Goal: Navigation & Orientation: Find specific page/section

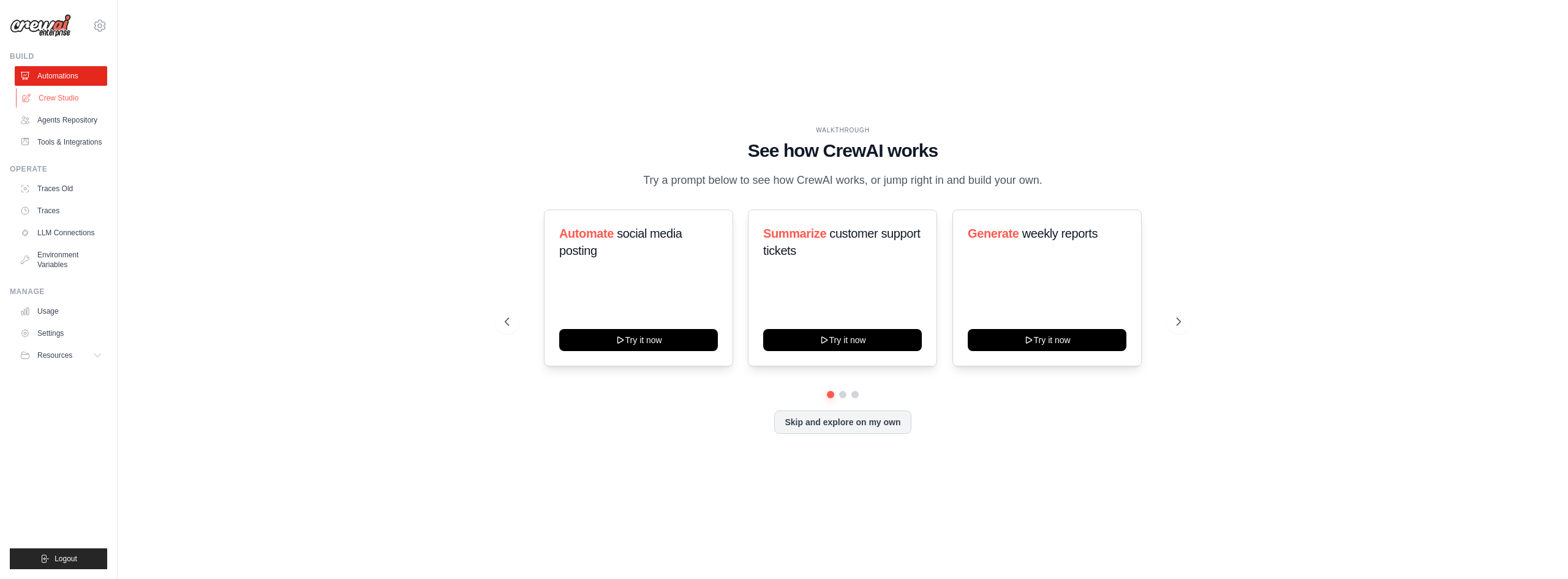
click at [62, 102] on link "Crew Studio" at bounding box center [62, 98] width 92 height 20
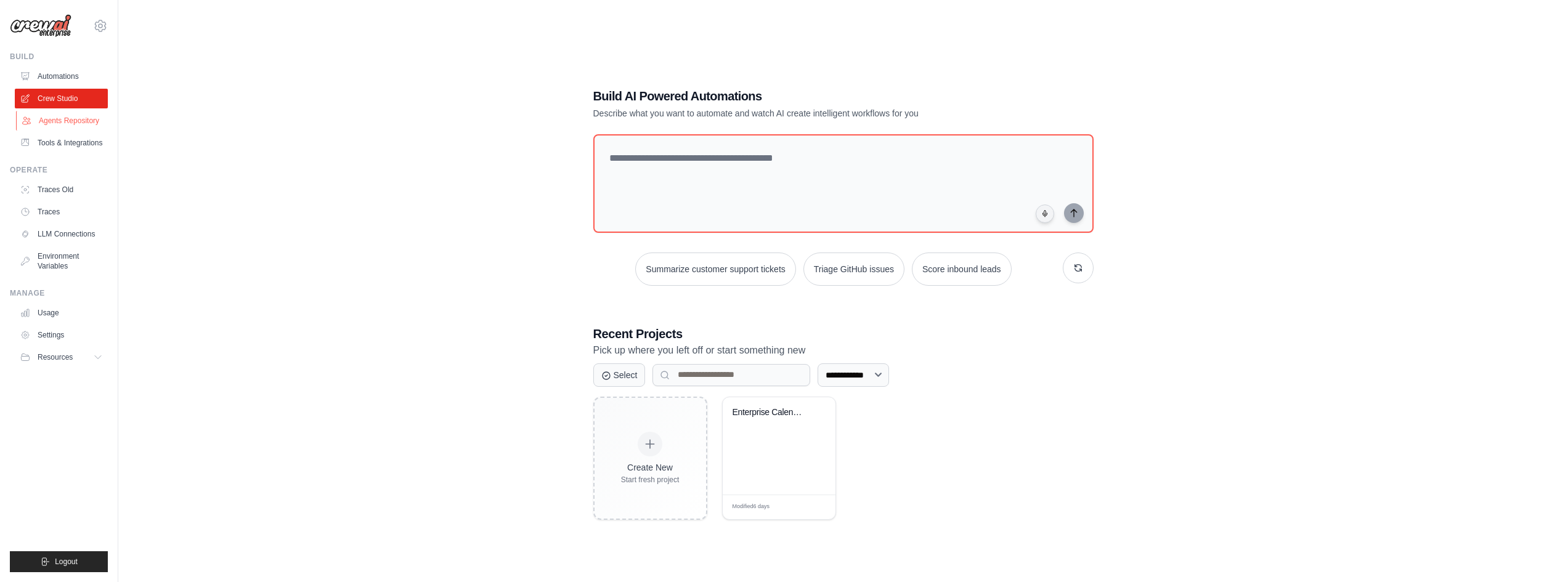
click at [66, 117] on link "Agents Repository" at bounding box center [63, 121] width 93 height 20
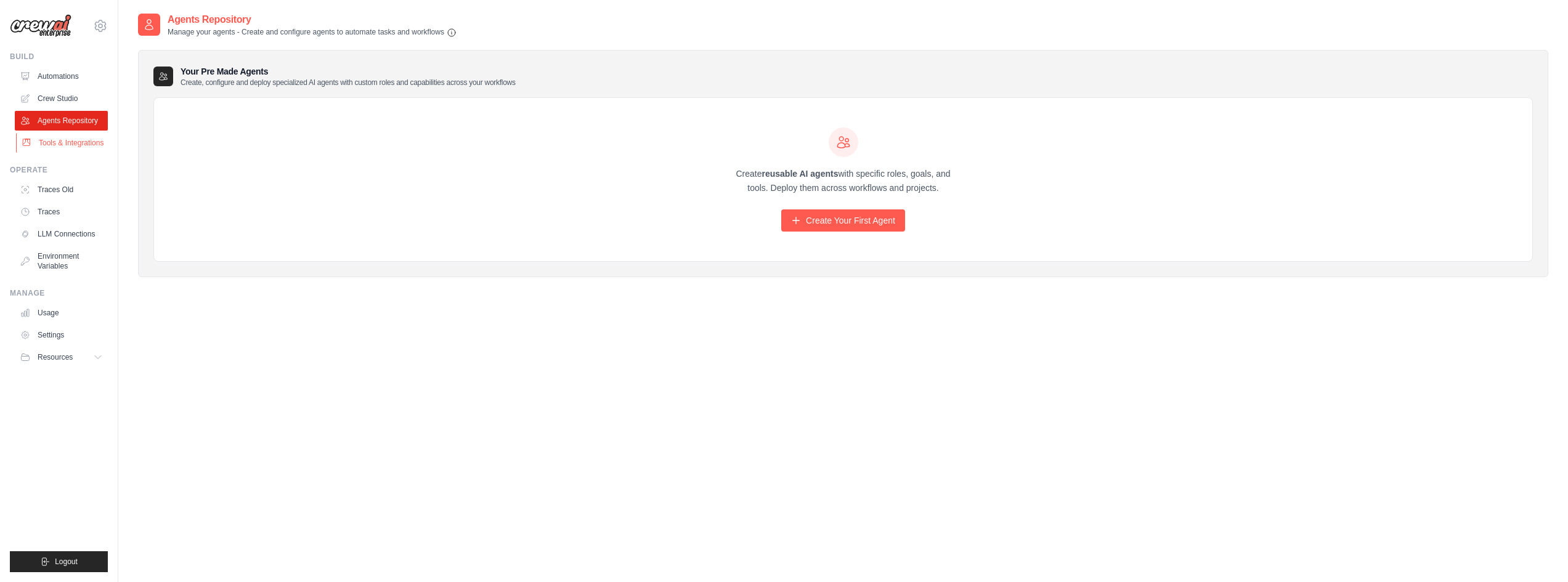
click at [70, 146] on link "Tools & Integrations" at bounding box center [63, 143] width 93 height 20
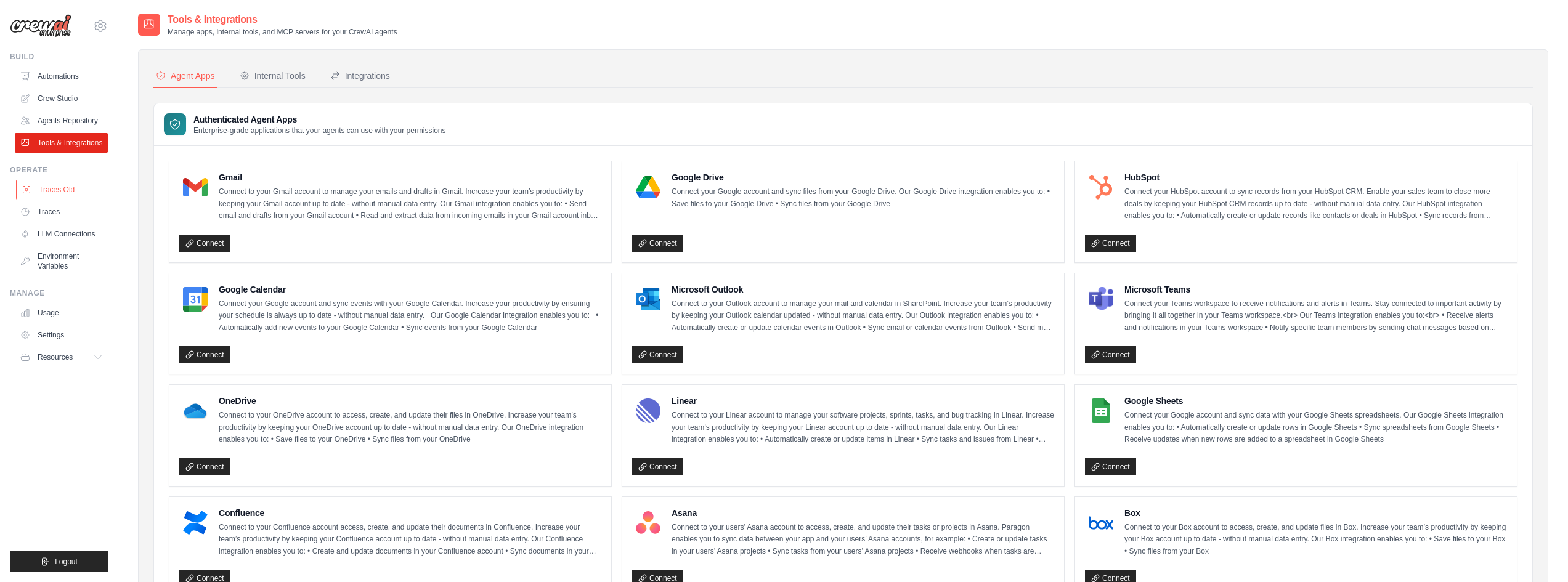
click at [61, 189] on link "Traces Old" at bounding box center [63, 190] width 93 height 20
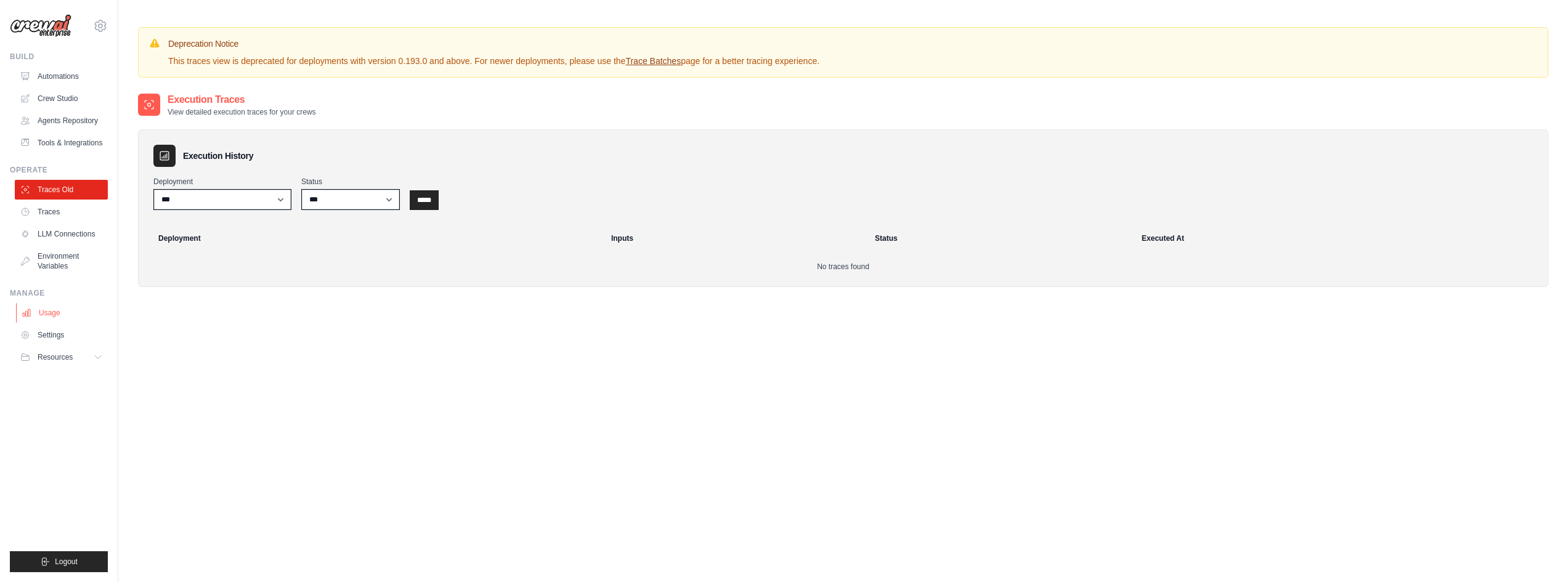
click at [57, 309] on link "Usage" at bounding box center [63, 313] width 93 height 20
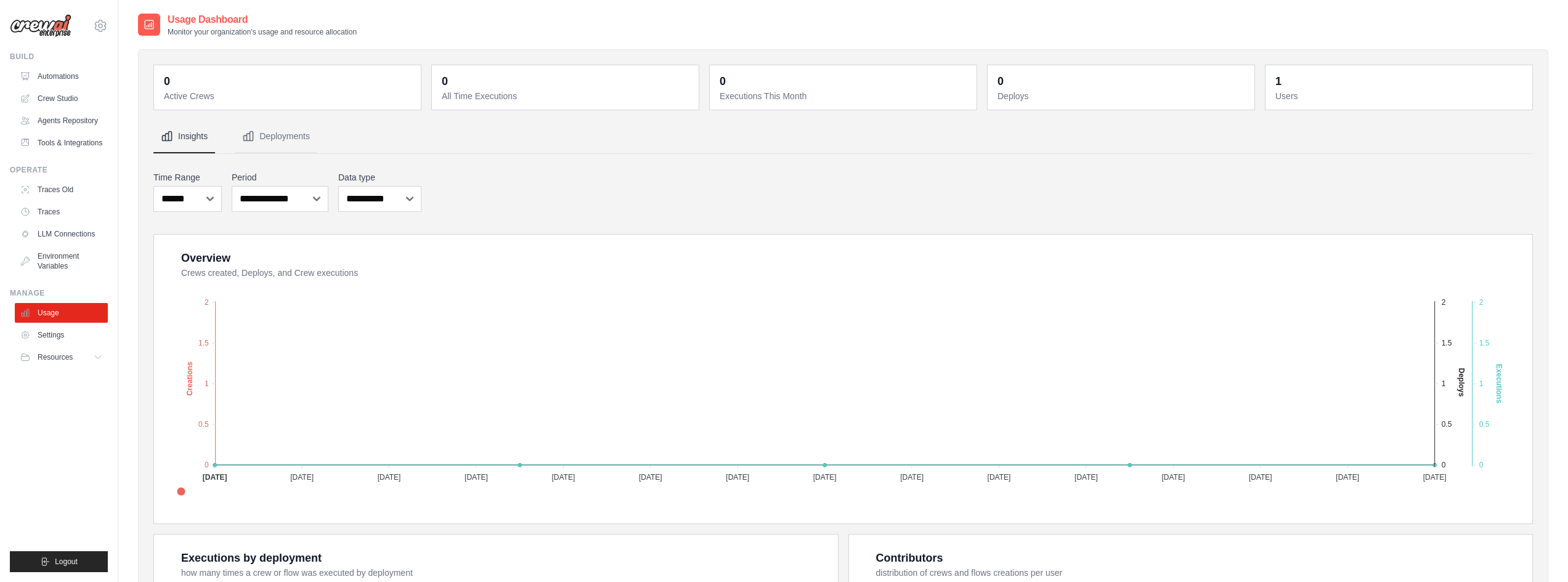
drag, startPoint x: 1151, startPoint y: 108, endPoint x: 1140, endPoint y: 108, distance: 11.0
click at [1151, 108] on div "0 Deploys" at bounding box center [1120, 87] width 267 height 45
click at [76, 561] on span "Logout" at bounding box center [66, 561] width 23 height 10
